Goal: Information Seeking & Learning: Learn about a topic

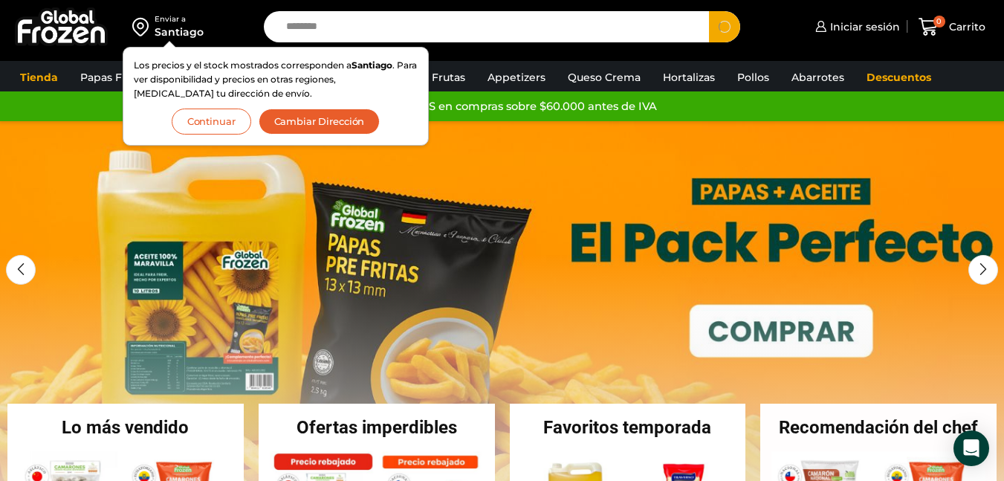
click at [208, 120] on button "Continuar" at bounding box center [212, 122] width 80 height 26
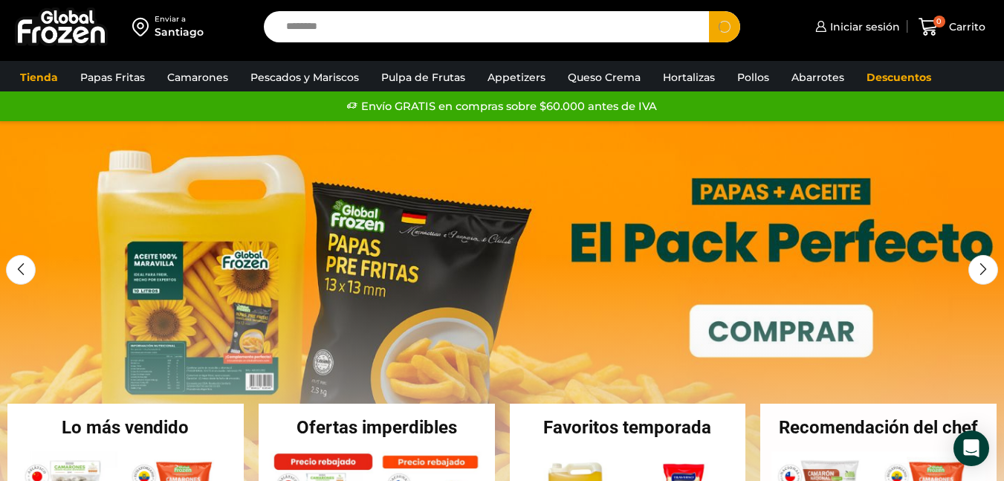
click at [392, 32] on input "********" at bounding box center [490, 26] width 423 height 31
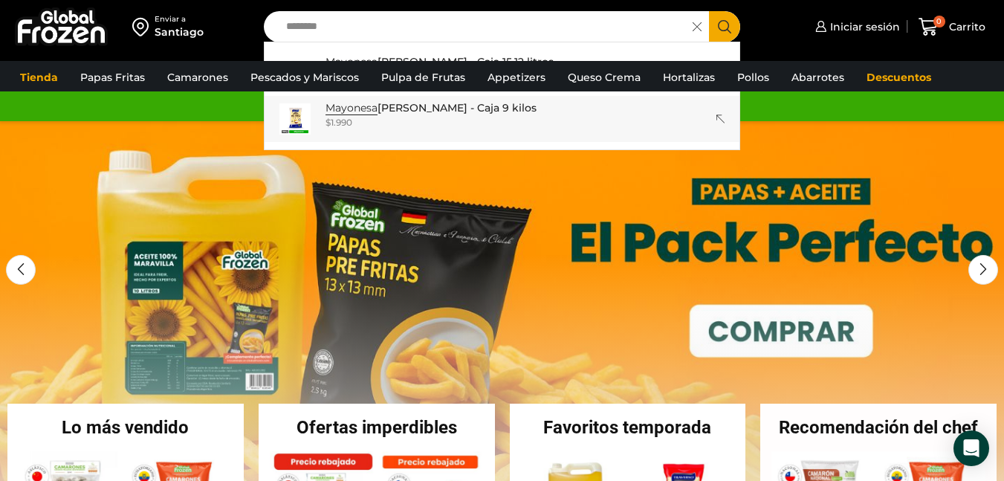
click at [488, 114] on p "Mayonesa Traverso - Caja 9 kilos" at bounding box center [431, 108] width 211 height 16
type input "**********"
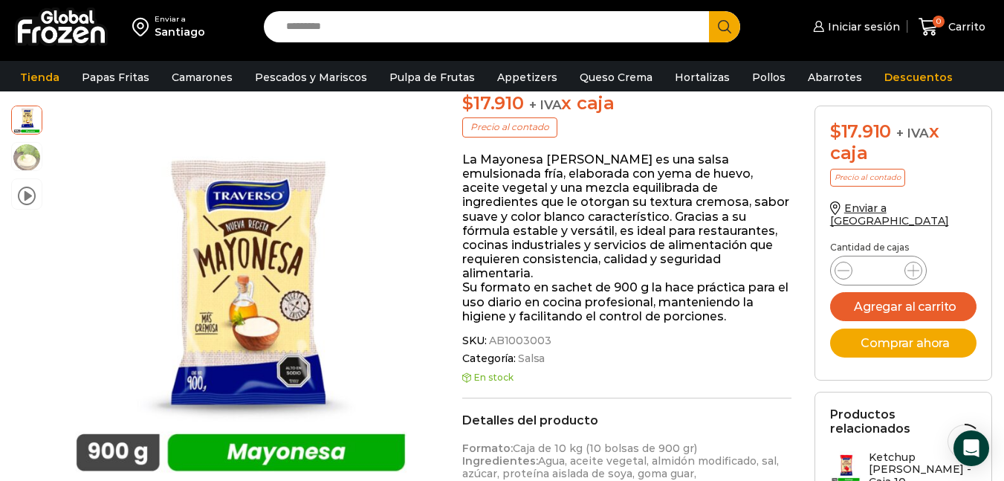
scroll to position [415, 0]
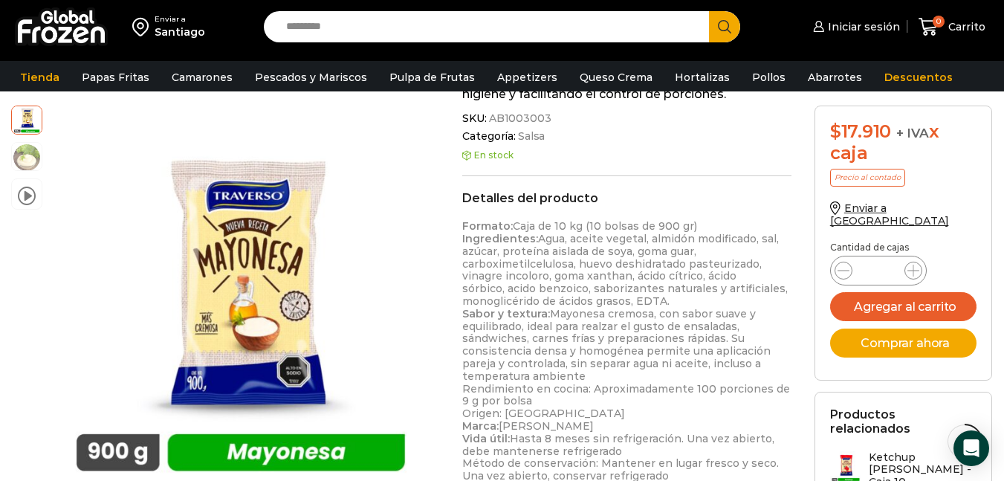
drag, startPoint x: 459, startPoint y: 213, endPoint x: 707, endPoint y: 212, distance: 248.3
click at [707, 212] on div "Mayonesa Traverso – Caja 9 kilos $ 1.990 + IVA x kg $ 17.910 + IVA x caja Preci…" at bounding box center [627, 283] width 352 height 1026
copy p "Formato: Caja de 10 kg (10 bolsas de 900 gr)"
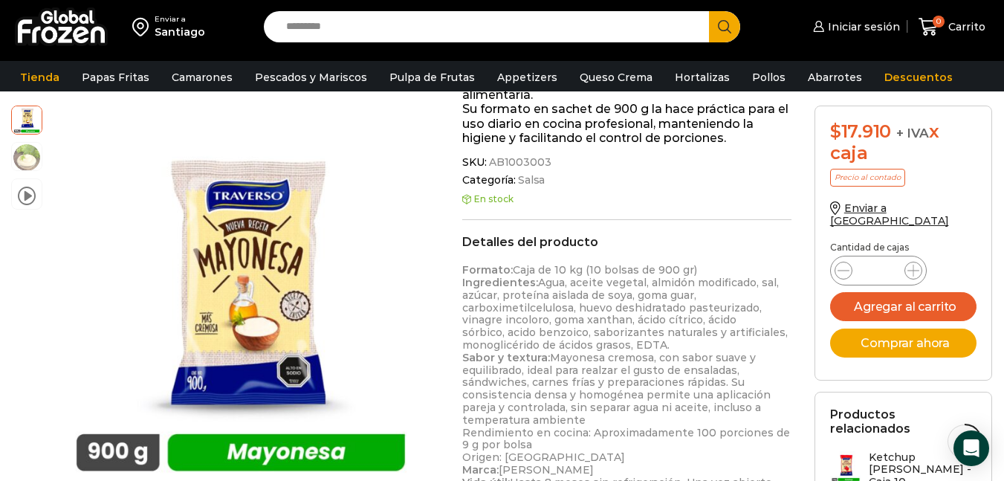
scroll to position [117, 0]
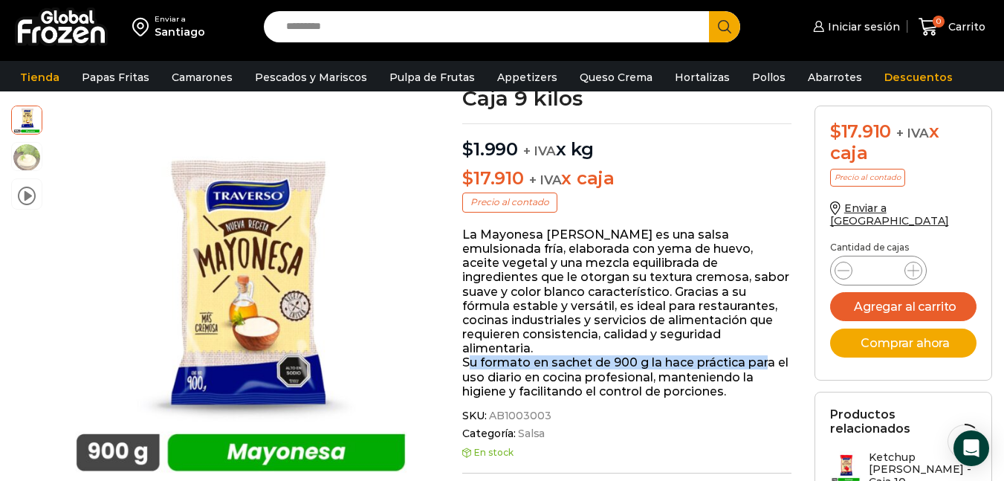
drag, startPoint x: 523, startPoint y: 343, endPoint x: 764, endPoint y: 352, distance: 241.8
click at [764, 352] on p "La Mayonesa Traverso es una salsa emulsionada fría, elaborada con yema de huevo…" at bounding box center [626, 312] width 329 height 171
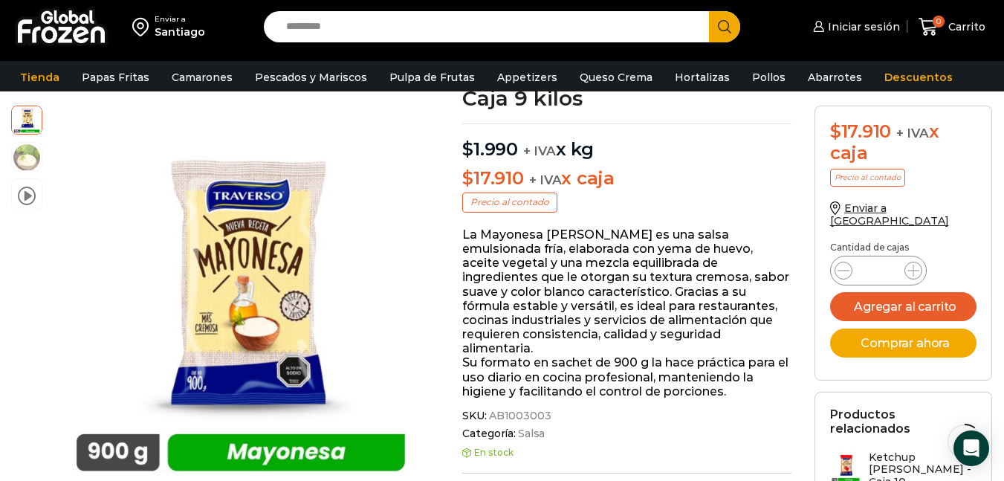
click at [453, 31] on input "Search input" at bounding box center [490, 26] width 423 height 31
type input "*******"
click at [709, 11] on button "Search" at bounding box center [724, 26] width 31 height 31
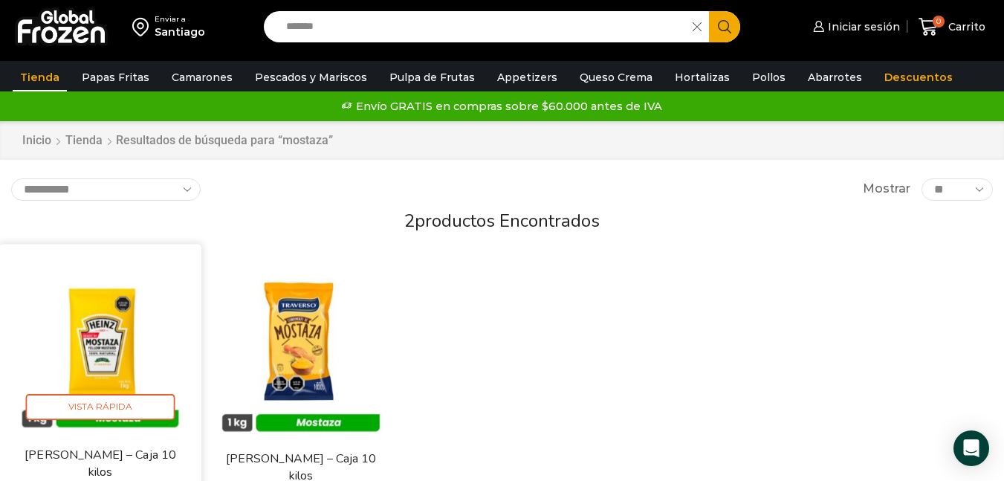
click at [117, 331] on img at bounding box center [100, 346] width 180 height 180
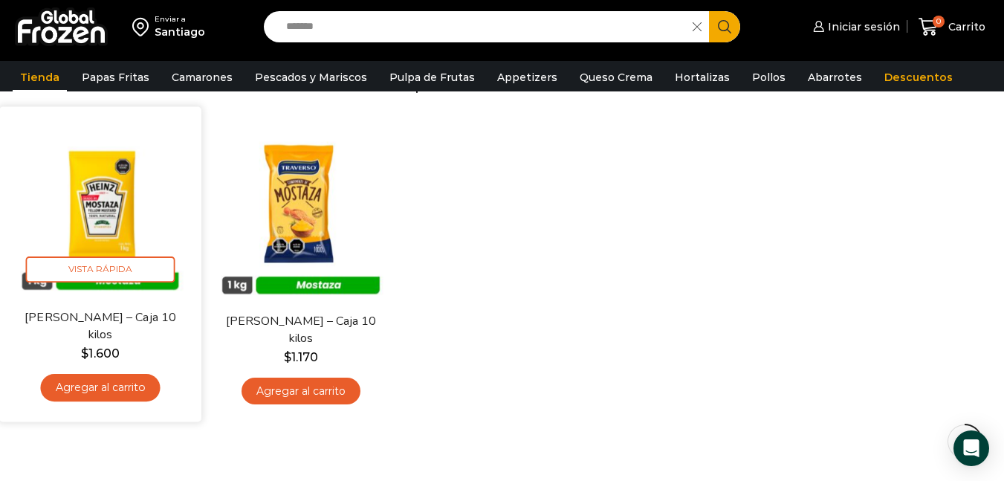
scroll to position [149, 0]
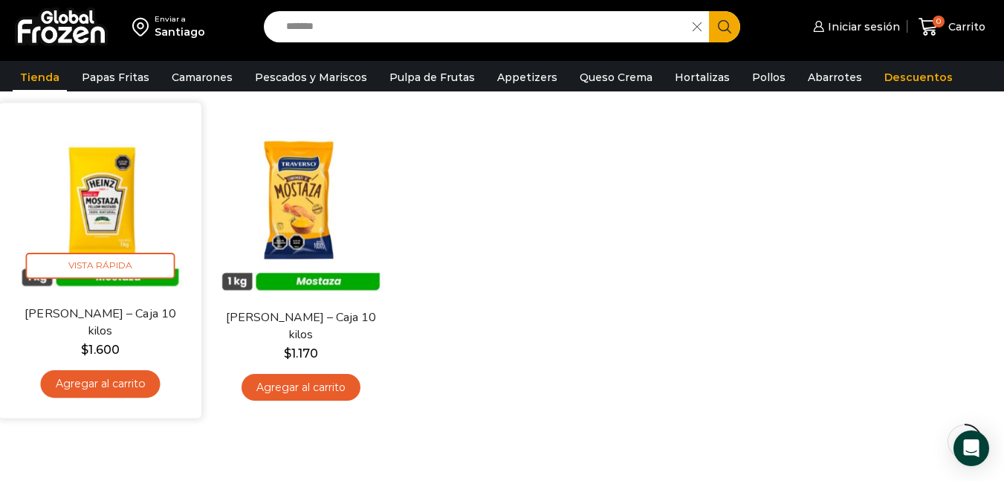
click at [91, 197] on img at bounding box center [100, 204] width 180 height 180
click at [106, 196] on img at bounding box center [100, 204] width 180 height 180
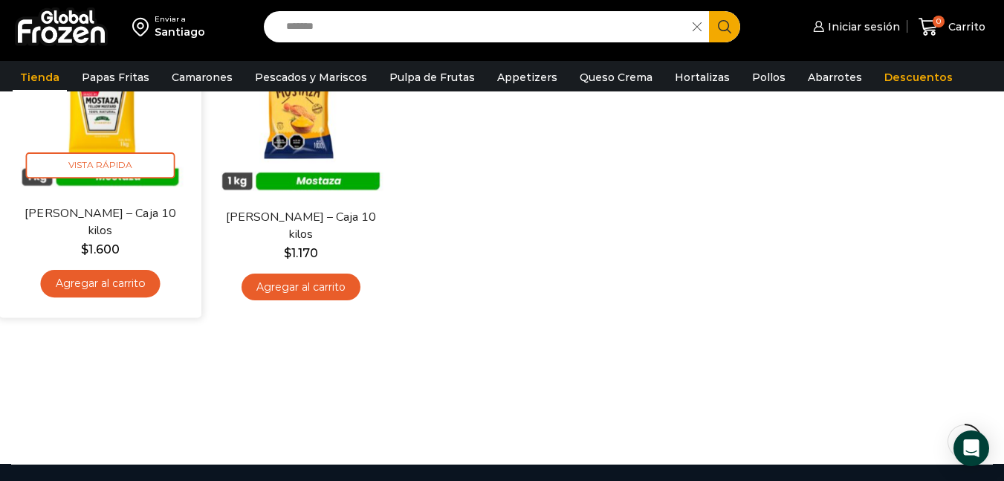
scroll to position [223, 0]
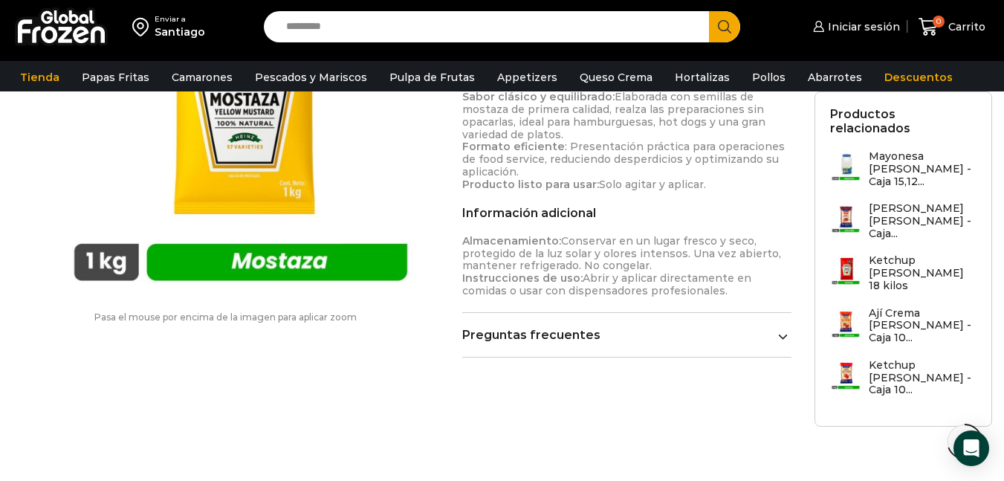
scroll to position [670, 0]
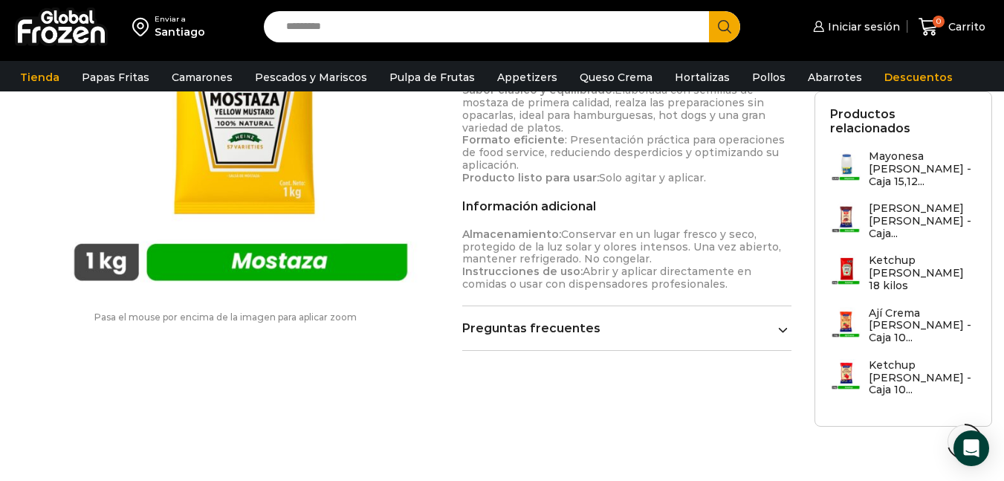
click at [365, 36] on input "Search input" at bounding box center [490, 26] width 423 height 31
type input "********"
click at [709, 11] on button "Search" at bounding box center [724, 26] width 31 height 31
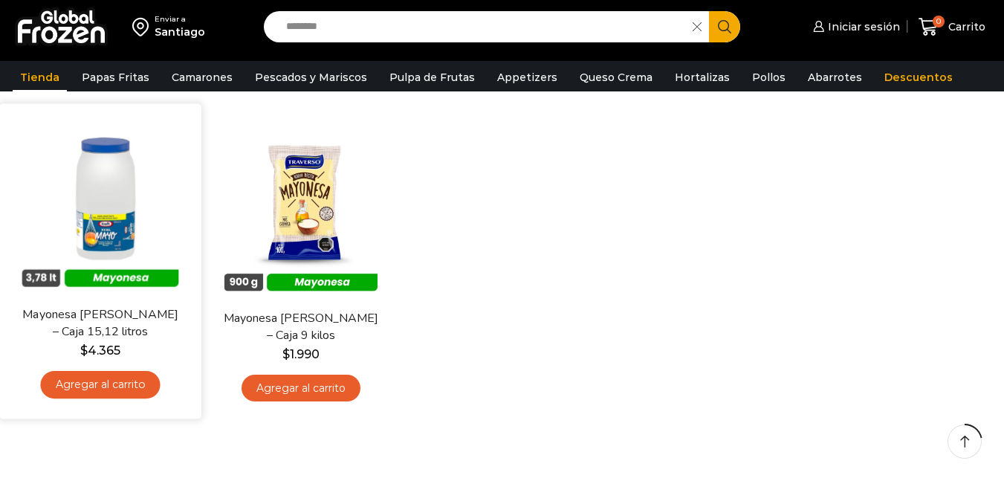
scroll to position [149, 0]
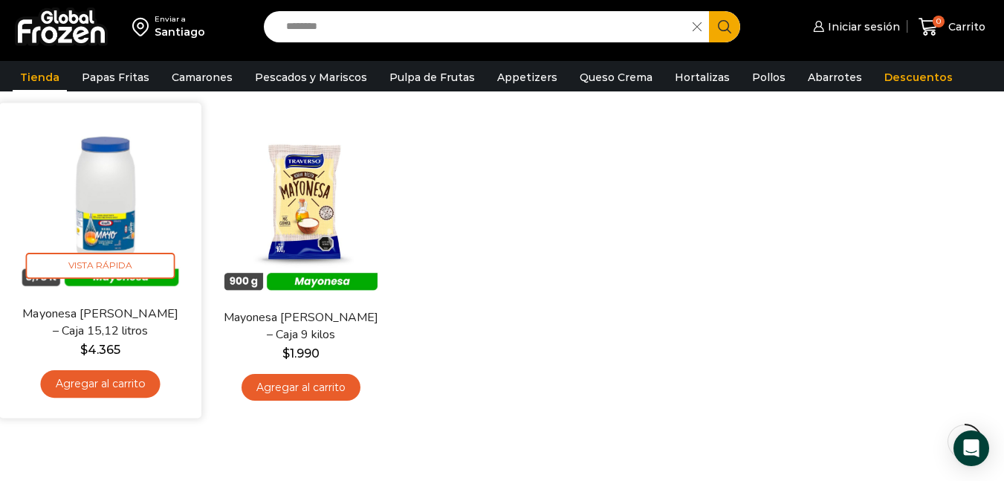
click at [116, 187] on img at bounding box center [100, 204] width 180 height 180
